Goal: Find specific page/section: Find specific page/section

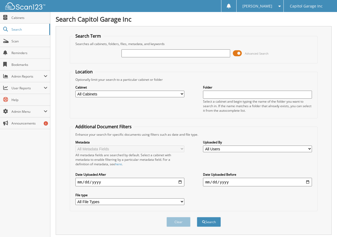
click at [135, 50] on input "text" at bounding box center [176, 53] width 109 height 8
type input "21958"
click at [197, 217] on button "Search" at bounding box center [209, 222] width 24 height 10
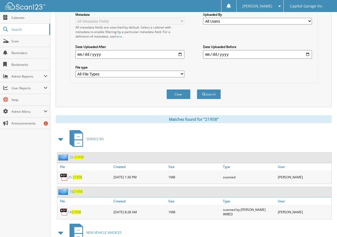
scroll to position [133, 0]
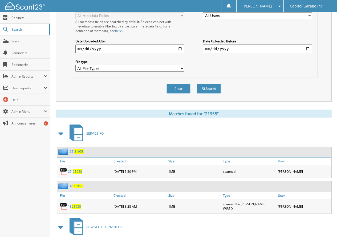
click at [73, 174] on span "21958" at bounding box center [77, 171] width 9 height 5
